Goal: Use online tool/utility: Utilize a website feature to perform a specific function

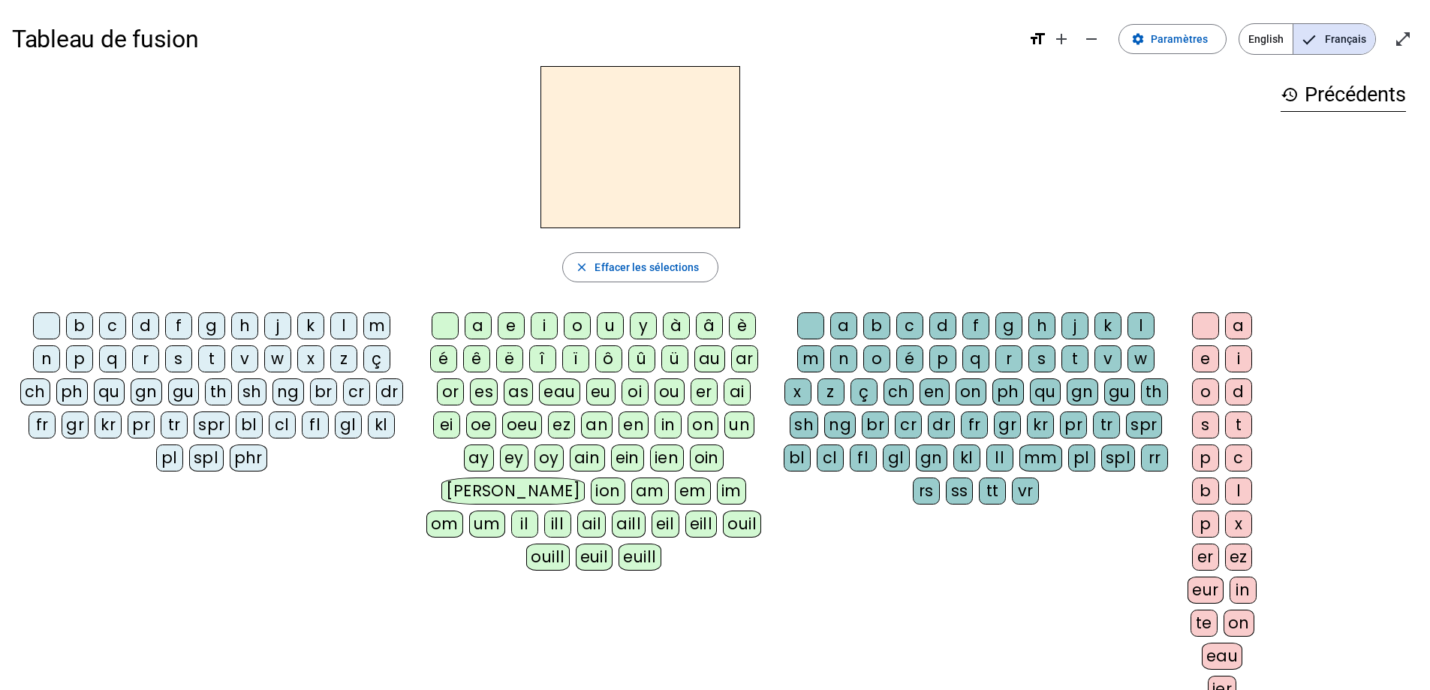
click at [176, 360] on div "s" at bounding box center [178, 358] width 27 height 27
click at [508, 327] on div "e" at bounding box center [511, 325] width 27 height 27
click at [110, 326] on div "c" at bounding box center [112, 325] width 27 height 27
click at [339, 324] on div "l" at bounding box center [343, 325] width 27 height 27
click at [151, 323] on div "d" at bounding box center [145, 325] width 27 height 27
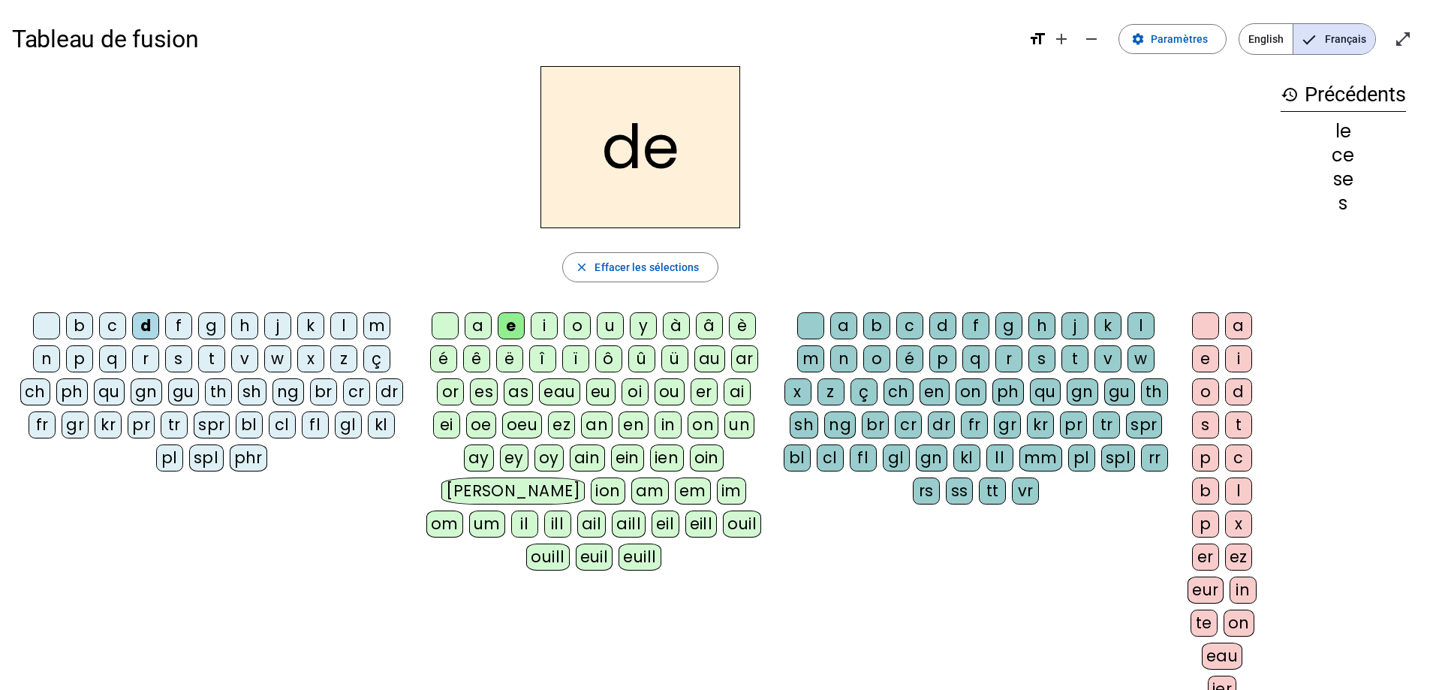
click at [603, 332] on div "u" at bounding box center [610, 325] width 27 height 27
click at [350, 330] on div "l" at bounding box center [343, 325] width 27 height 27
click at [247, 354] on div "v" at bounding box center [244, 358] width 27 height 27
click at [185, 356] on div "s" at bounding box center [178, 358] width 27 height 27
click at [905, 329] on div "c" at bounding box center [909, 325] width 27 height 27
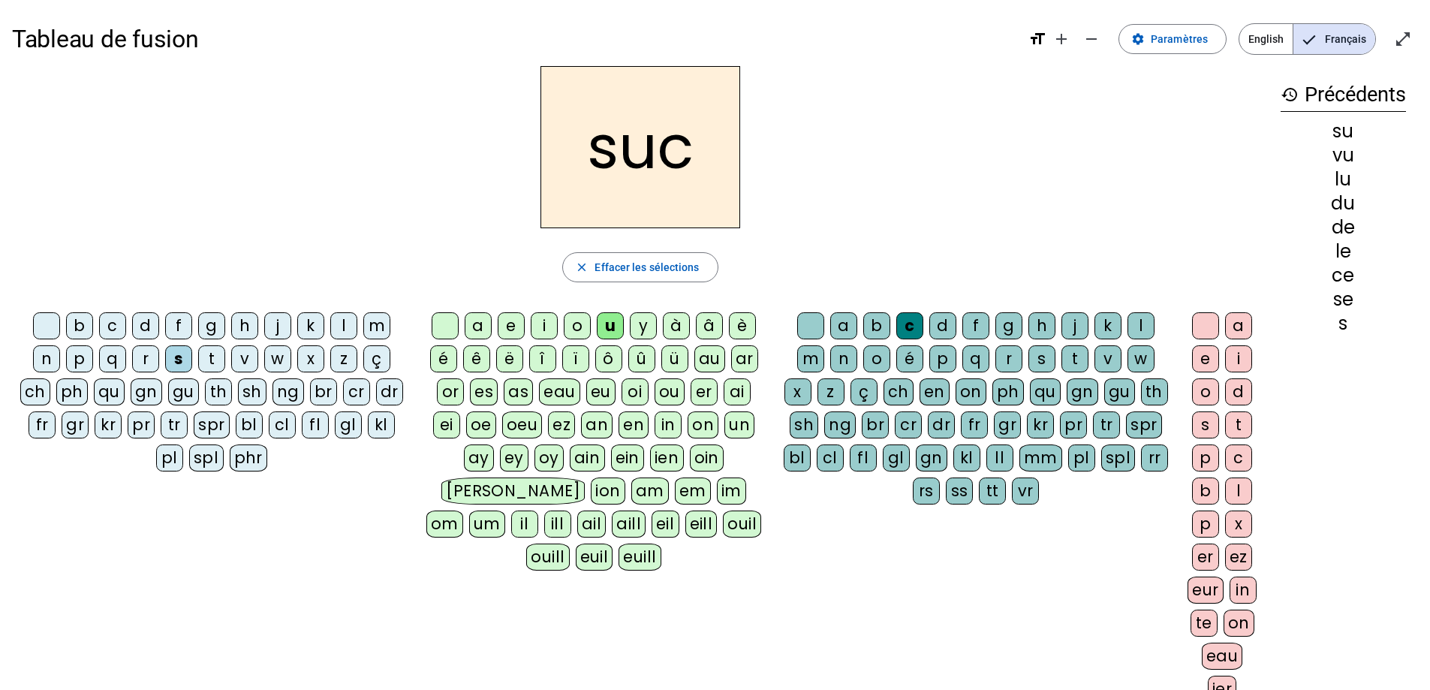
click at [520, 330] on div "e" at bounding box center [511, 325] width 27 height 27
click at [482, 325] on div "a" at bounding box center [478, 325] width 27 height 27
click at [354, 327] on div "l" at bounding box center [343, 325] width 27 height 27
click at [72, 326] on div "b" at bounding box center [79, 325] width 27 height 27
click at [212, 360] on div "t" at bounding box center [211, 358] width 27 height 27
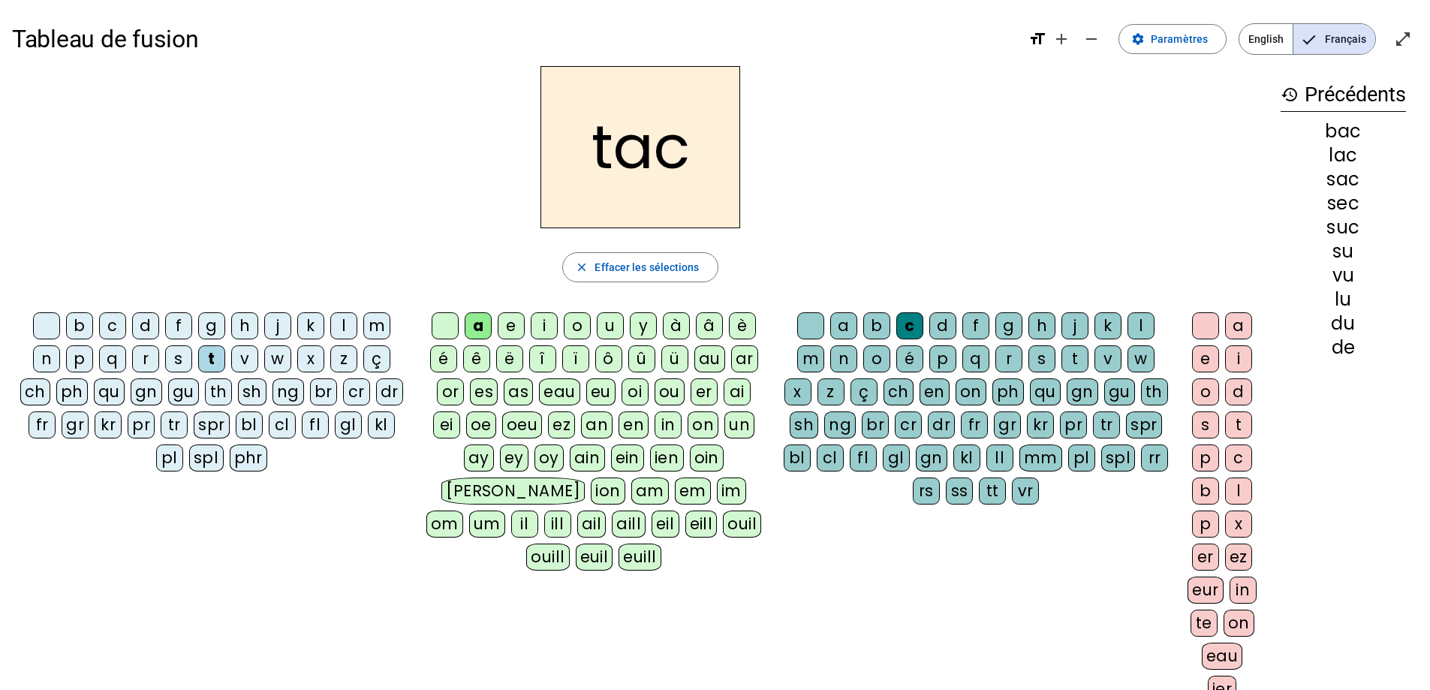
click at [577, 327] on div "o" at bounding box center [577, 325] width 27 height 27
click at [138, 357] on div "r" at bounding box center [145, 358] width 27 height 27
click at [174, 352] on div "s" at bounding box center [178, 358] width 27 height 27
click at [1136, 324] on div "l" at bounding box center [1140, 325] width 27 height 27
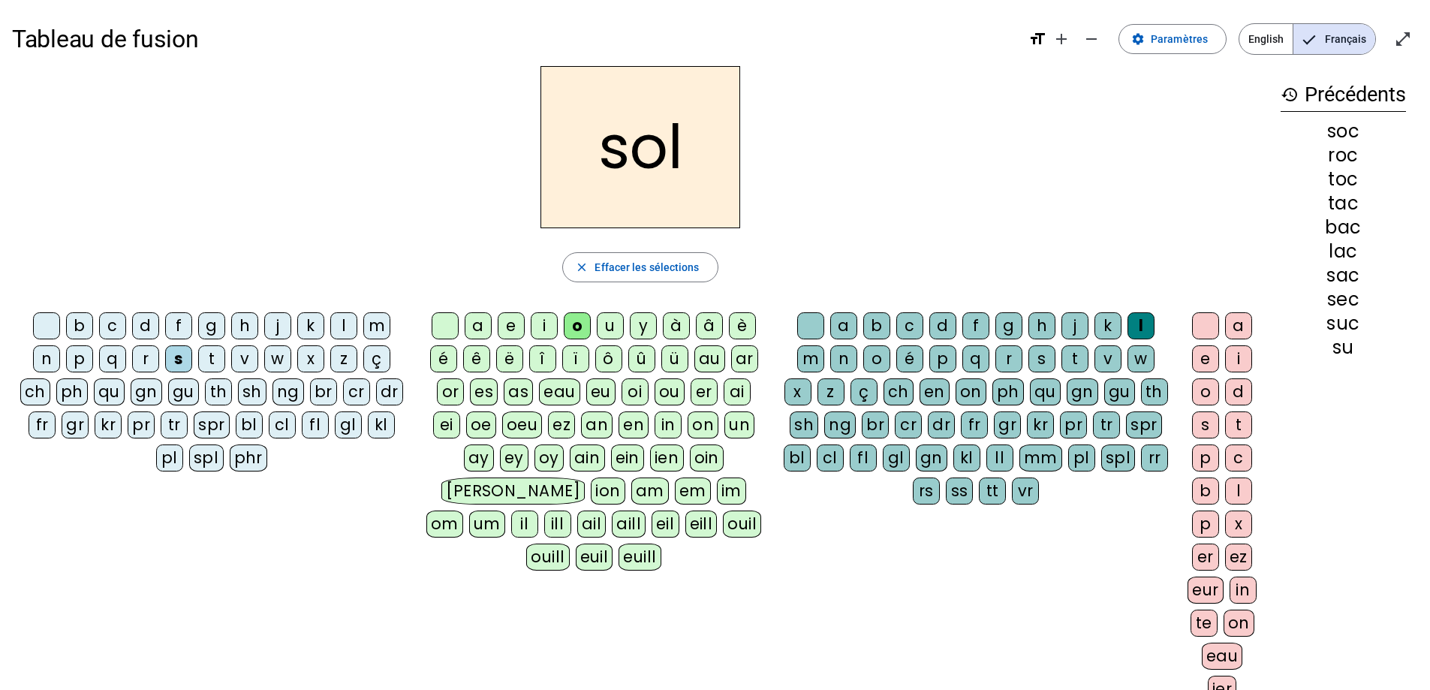
click at [84, 329] on div "b" at bounding box center [79, 325] width 27 height 27
